Goal: Information Seeking & Learning: Learn about a topic

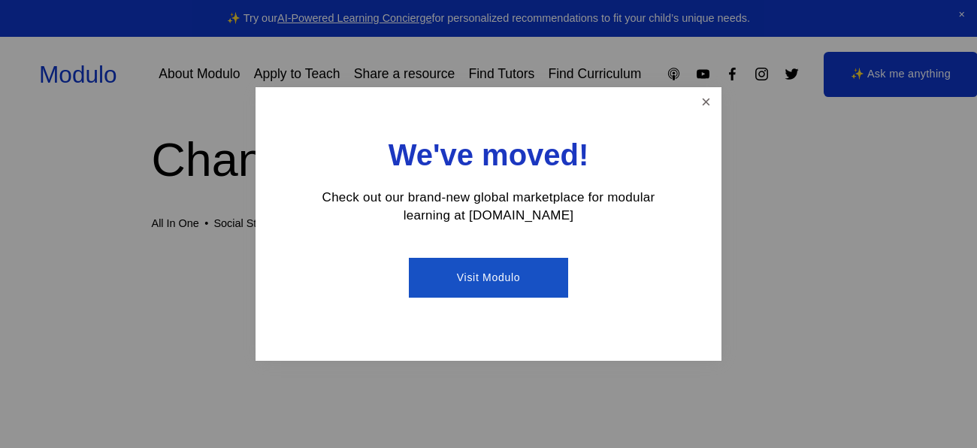
scroll to position [94, 0]
click at [698, 116] on div "We've moved! Check out our brand-new global marketplace for modular learning at…" at bounding box center [489, 224] width 466 height 274
click at [700, 108] on link "Close" at bounding box center [706, 102] width 26 height 26
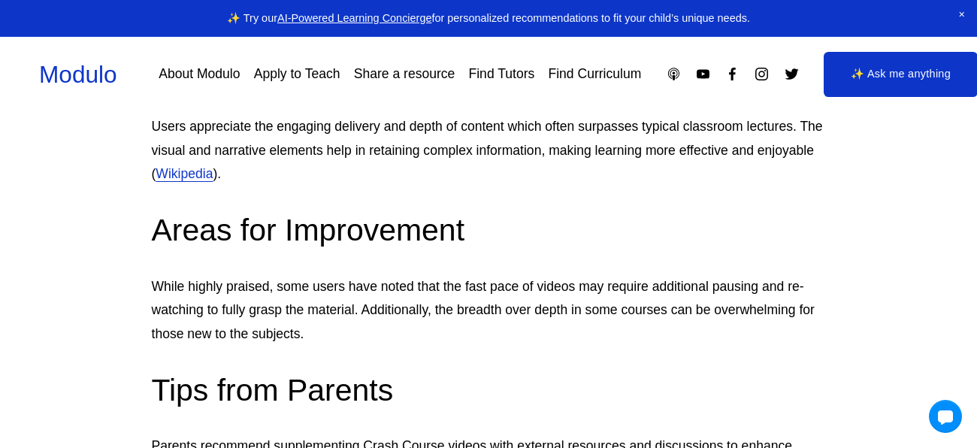
scroll to position [2503, 0]
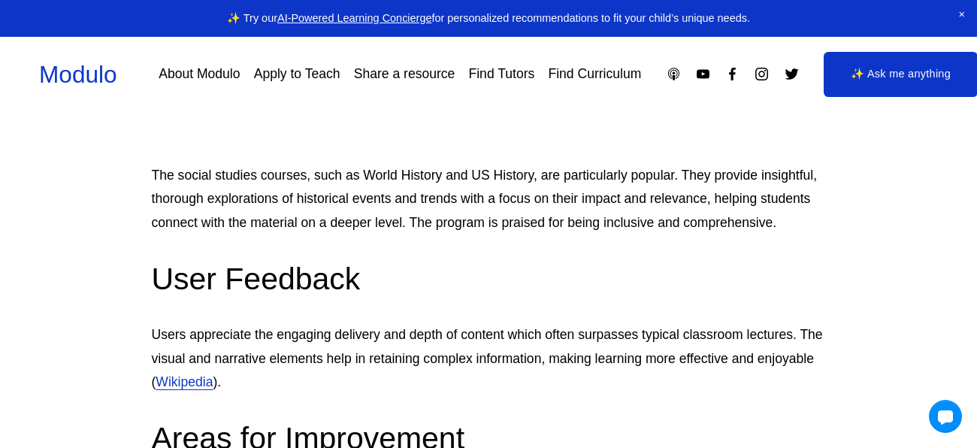
scroll to position [2295, 0]
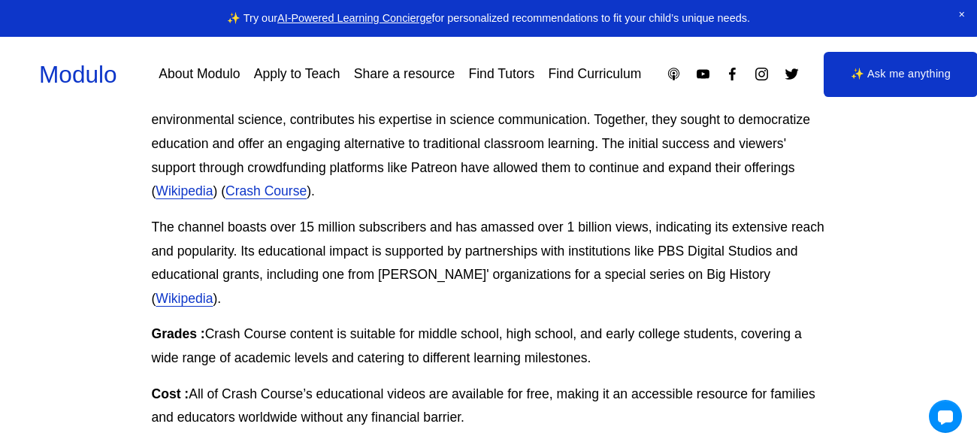
scroll to position [749, 0]
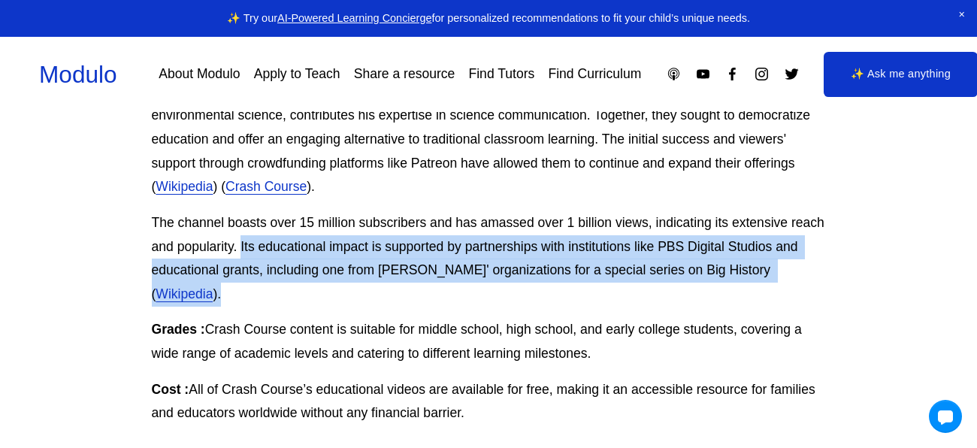
drag, startPoint x: 241, startPoint y: 243, endPoint x: 800, endPoint y: 261, distance: 558.7
click at [800, 261] on p "The channel boasts over 15 million subscribers and has amassed over 1 billion v…" at bounding box center [489, 258] width 674 height 95
click at [522, 241] on p "The channel boasts over 15 million subscribers and has amassed over 1 billion v…" at bounding box center [489, 258] width 674 height 95
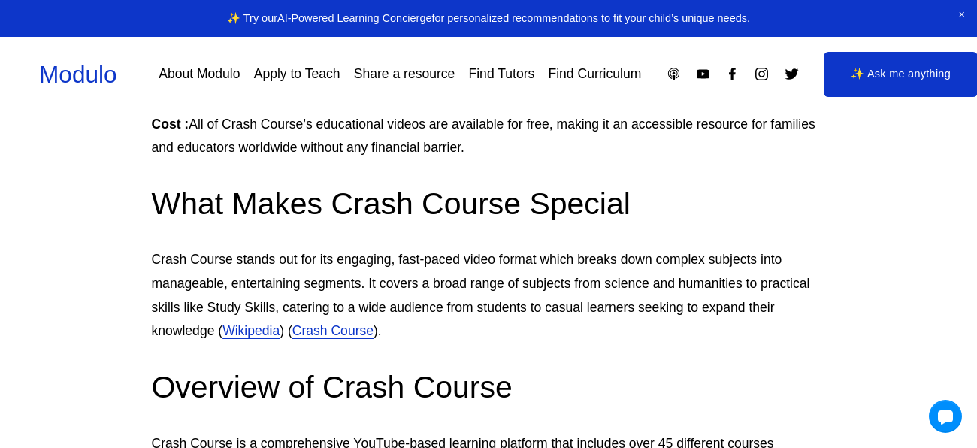
scroll to position [1016, 0]
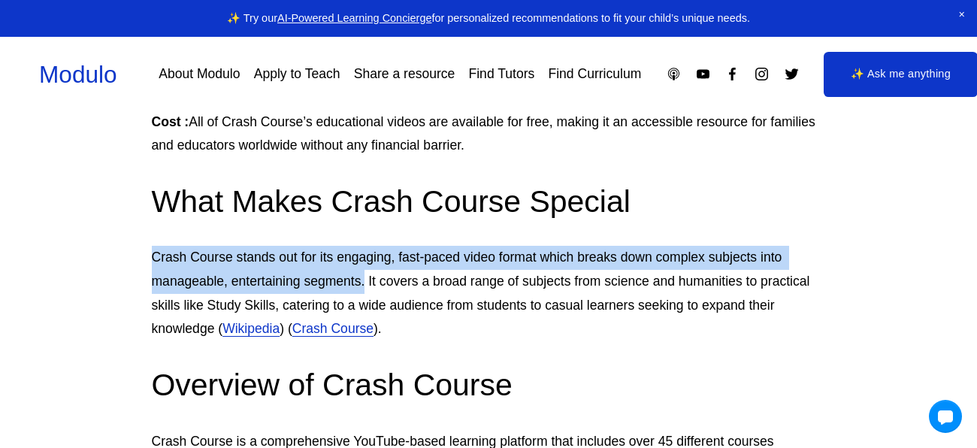
drag, startPoint x: 152, startPoint y: 233, endPoint x: 365, endPoint y: 262, distance: 215.3
click at [365, 262] on p "Crash Course stands out for its engaging, fast-paced video format which breaks …" at bounding box center [489, 293] width 674 height 95
copy p "Crash Course stands out for its engaging, fast-paced video format which breaks …"
